Goal: Task Accomplishment & Management: Manage account settings

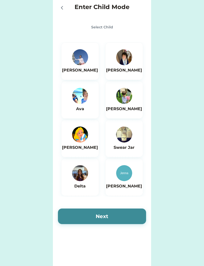
click at [137, 64] on div "[PERSON_NAME]" at bounding box center [124, 61] width 38 height 38
click at [116, 217] on button "Next" at bounding box center [102, 217] width 88 height 16
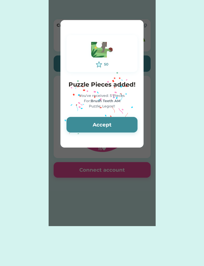
click at [75, 135] on div "50 Puzzle Pieces added! You've received: 5 Pieces For: Brush Teeth AM Puzzle: L…" at bounding box center [101, 84] width 83 height 110
click at [96, 126] on button "Accept" at bounding box center [101, 125] width 71 height 16
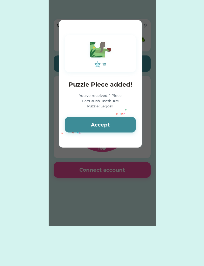
click at [89, 114] on div "10 Puzzle Piece added! You've received: 1 Piece For: Brush Teeth AM Puzzle: Leg…" at bounding box center [100, 84] width 83 height 110
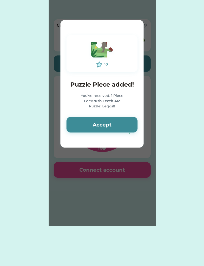
click at [106, 126] on button "Accept" at bounding box center [101, 125] width 71 height 16
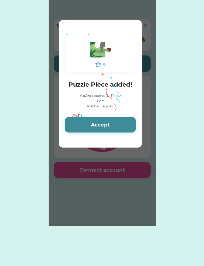
click at [111, 125] on button "Accept" at bounding box center [100, 125] width 71 height 16
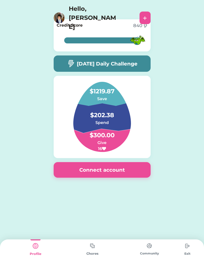
click at [182, 244] on img at bounding box center [187, 246] width 10 height 10
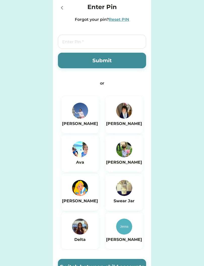
click at [181, 246] on div "Enter Pin Forgot your pin? Reset PIN Submit or Cecilia Thomas Ava Michael Ellie…" at bounding box center [102, 162] width 204 height 325
click at [113, 14] on div "Enter Pin Forgot your pin? Reset PIN" at bounding box center [102, 13] width 88 height 20
click at [122, 22] on div "Reset PIN" at bounding box center [119, 20] width 20 height 6
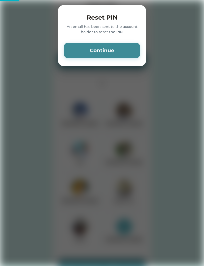
click at [121, 52] on button "Continue" at bounding box center [102, 51] width 76 height 16
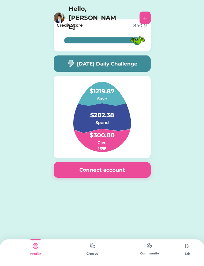
click at [122, 173] on button "Connect account" at bounding box center [102, 170] width 97 height 16
click at [184, 258] on div "Exit" at bounding box center [186, 253] width 19 height 27
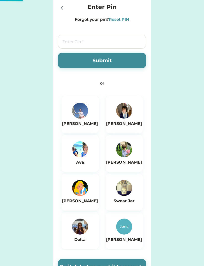
click at [184, 247] on div "Enter Pin Forgot your pin? Reset PIN Submit or Cecilia Thomas Ava Michael Ellie…" at bounding box center [102, 162] width 204 height 325
click at [120, 114] on img at bounding box center [124, 111] width 16 height 16
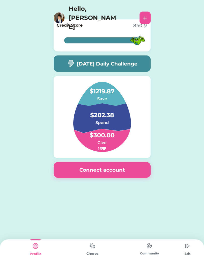
click at [88, 247] on img at bounding box center [92, 246] width 10 height 10
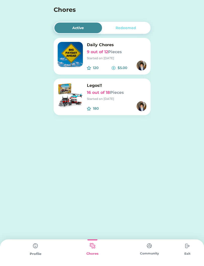
click at [120, 95] on h6 "16 out of 18 Pieces" at bounding box center [117, 93] width 60 height 6
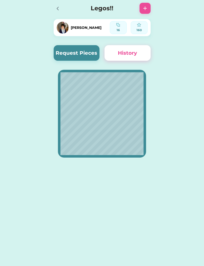
click at [60, 56] on button "Request Pieces" at bounding box center [77, 53] width 46 height 16
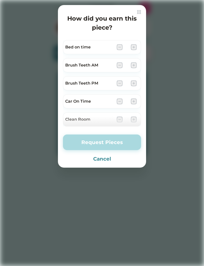
click at [134, 100] on img at bounding box center [133, 101] width 6 height 6
click at [140, 103] on div "Car On Time" at bounding box center [102, 101] width 78 height 14
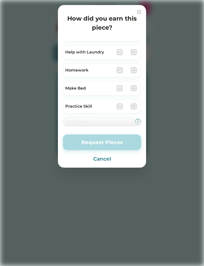
click at [141, 9] on div "How did you earn this piece? Bed on time Brush Teeth AM Brush Teeth PM Car On T…" at bounding box center [102, 86] width 88 height 163
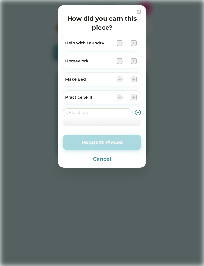
click at [142, 10] on div "How did you earn this piece? Bed on time Brush Teeth AM Brush Teeth PM Car On T…" at bounding box center [102, 86] width 88 height 163
click at [142, 11] on div "How did you earn this piece? Bed on time Brush Teeth AM Brush Teeth PM Car On T…" at bounding box center [102, 86] width 88 height 163
click at [140, 12] on img at bounding box center [139, 12] width 4 height 4
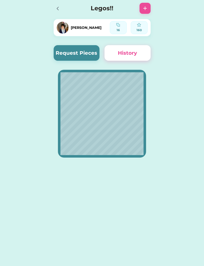
click at [86, 50] on button "Request Pieces" at bounding box center [77, 53] width 46 height 16
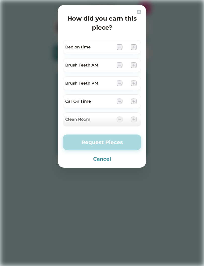
scroll to position [0, 0]
click at [135, 64] on img at bounding box center [133, 65] width 6 height 6
click at [136, 65] on img at bounding box center [133, 65] width 6 height 6
click at [133, 68] on img at bounding box center [133, 65] width 6 height 6
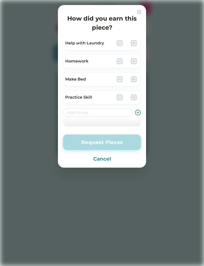
click at [104, 157] on button "Cancel" at bounding box center [102, 159] width 78 height 8
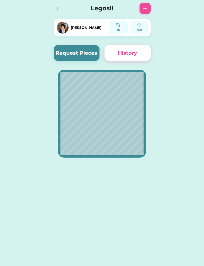
click at [62, 1] on div "Legos!!" at bounding box center [101, 8] width 107 height 16
click at [63, 6] on div at bounding box center [59, 8] width 11 height 11
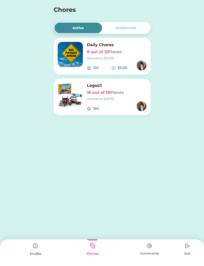
click at [91, 42] on h6 "Daily Chores" at bounding box center [117, 45] width 60 height 6
